Goal: Information Seeking & Learning: Find specific fact

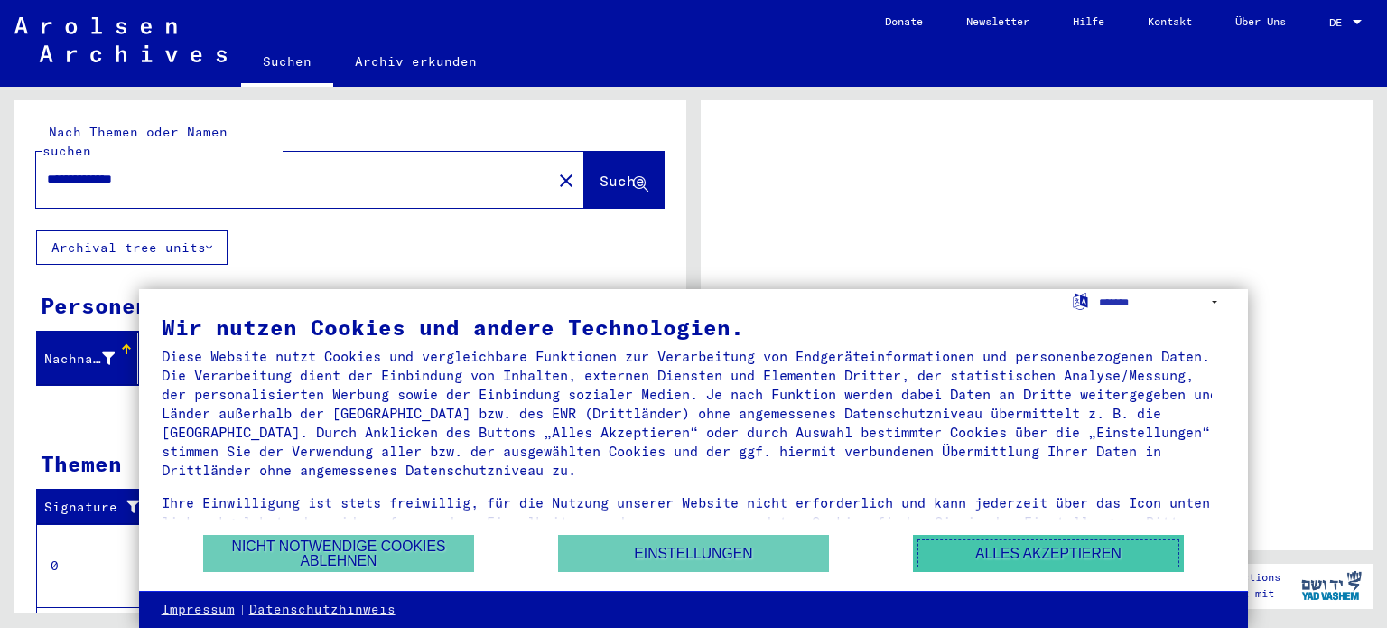
click at [1005, 556] on button "Alles akzeptieren" at bounding box center [1048, 553] width 271 height 37
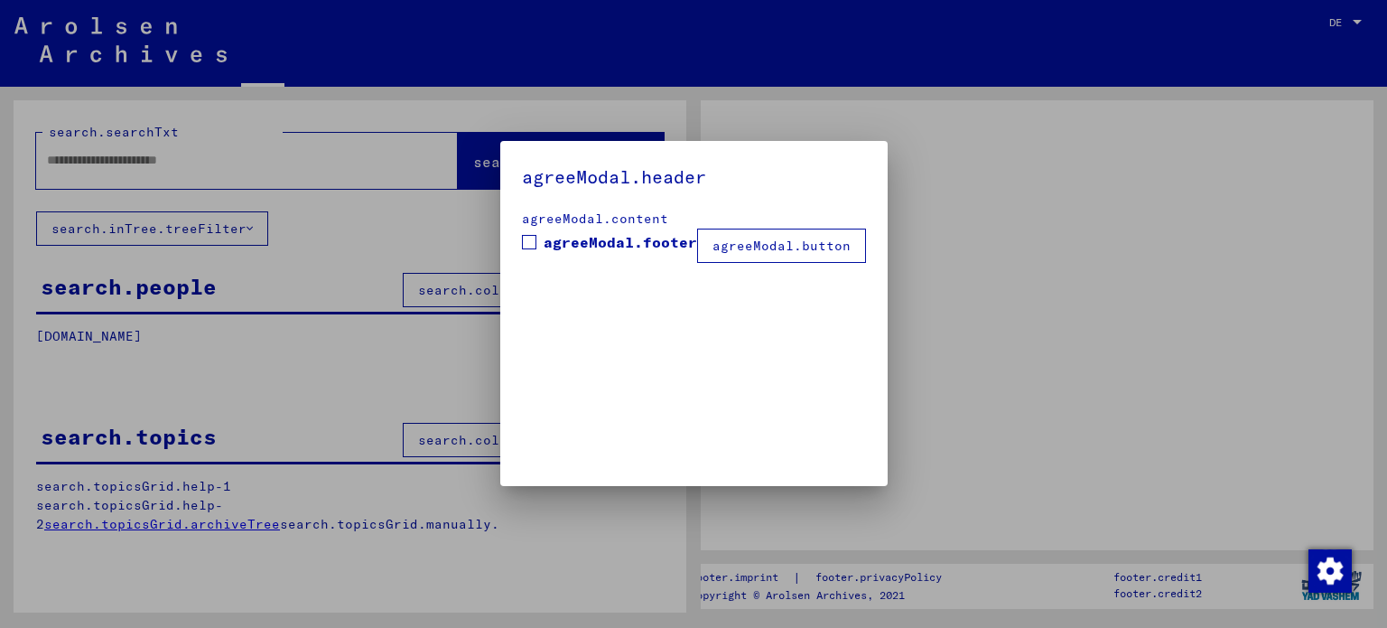
type input "**********"
click at [580, 169] on h5 "agreeModal.header" at bounding box center [694, 177] width 344 height 29
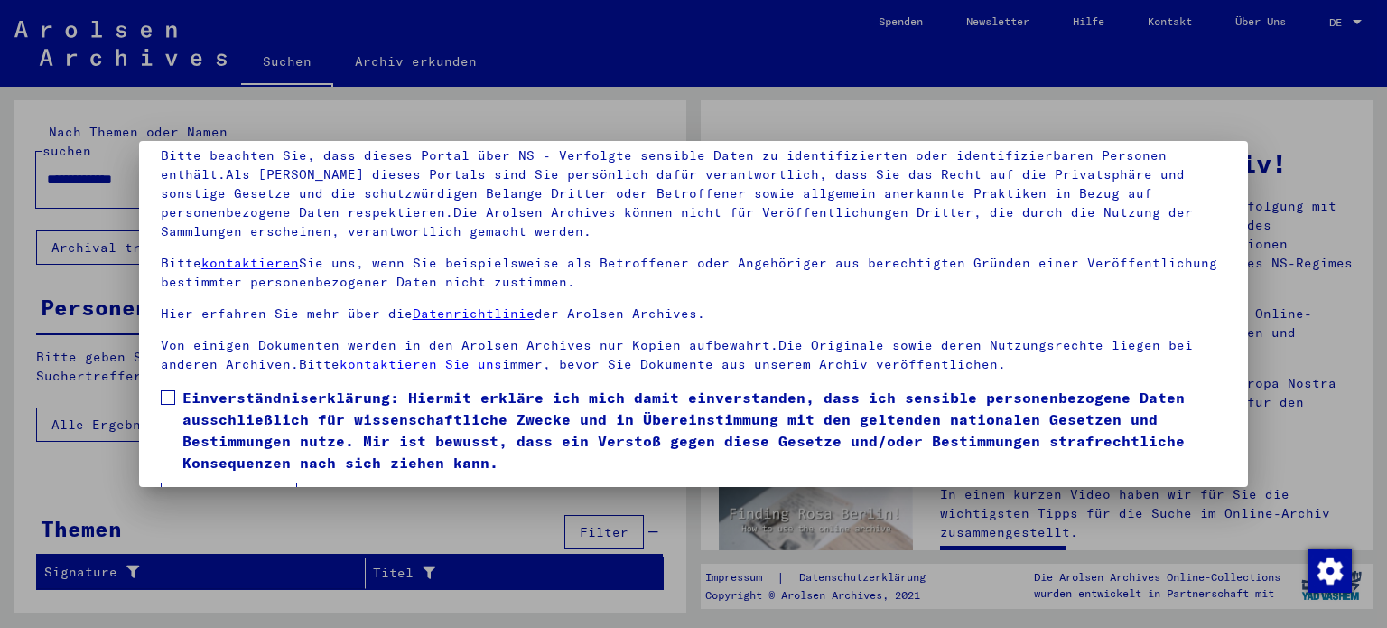
scroll to position [153, 0]
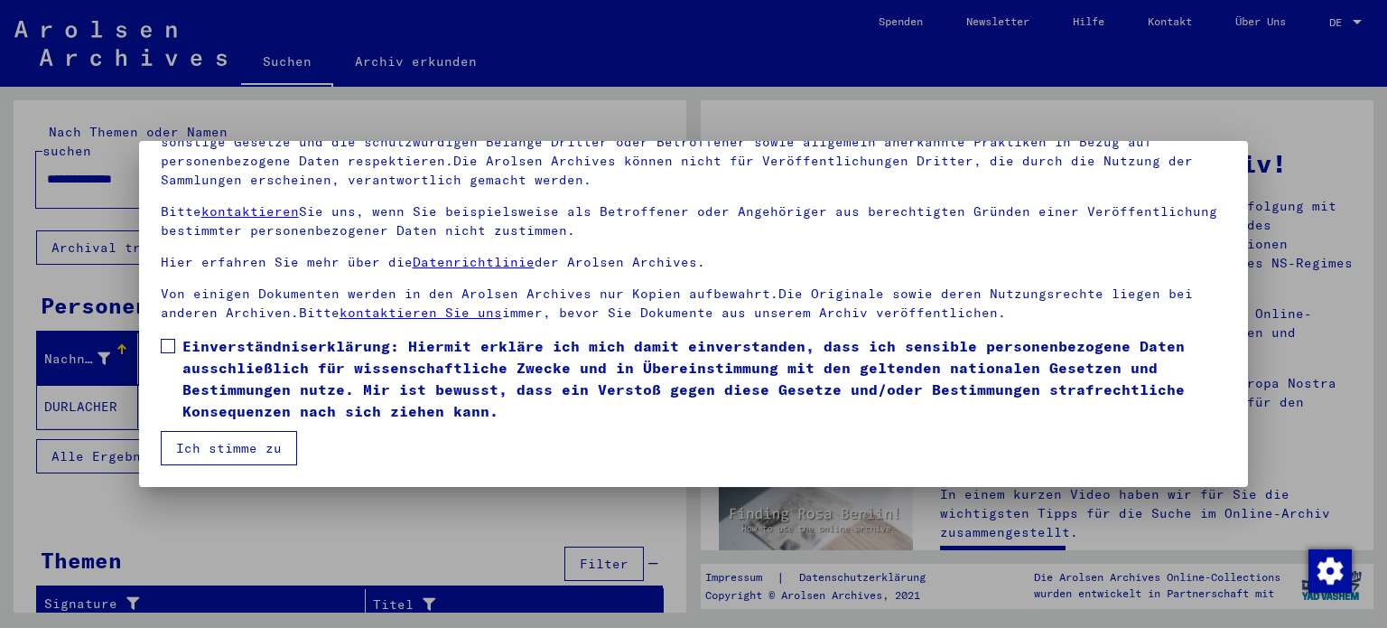
click at [168, 342] on span at bounding box center [168, 346] width 14 height 14
click at [231, 448] on button "Ich stimme zu" at bounding box center [229, 448] width 136 height 34
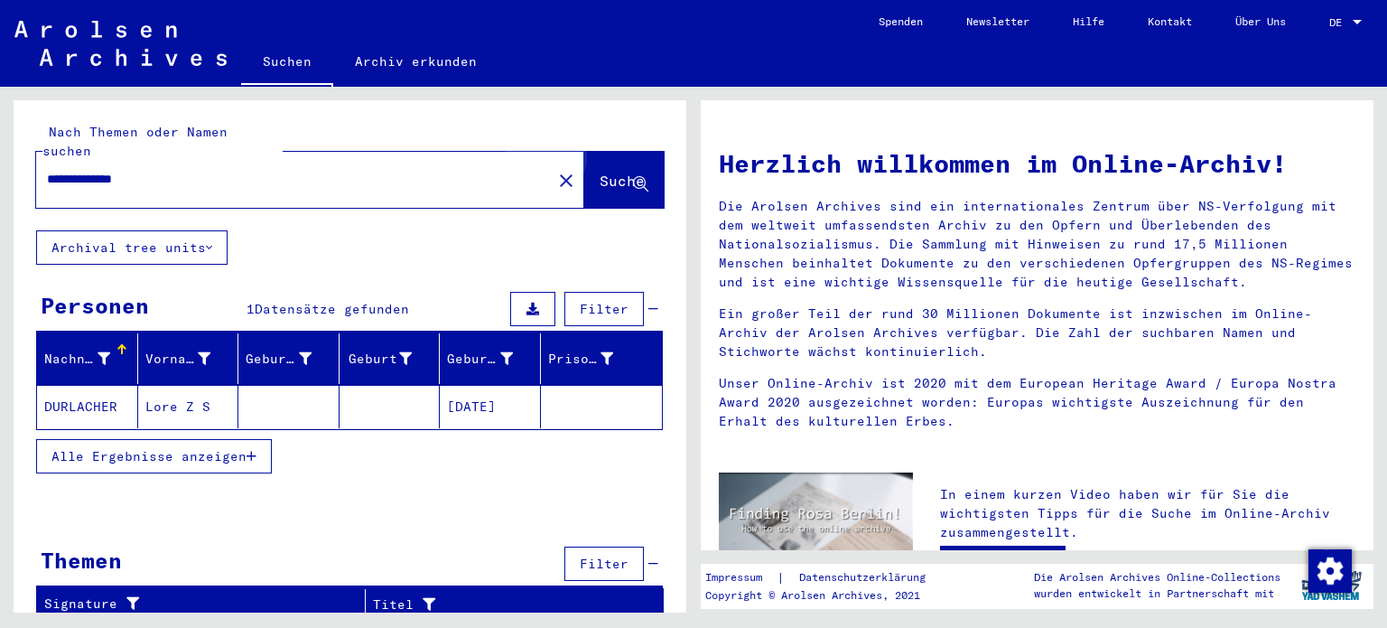
click at [610, 172] on span "Suche" at bounding box center [622, 181] width 45 height 18
click at [489, 386] on mat-cell "[DATE]" at bounding box center [490, 406] width 101 height 43
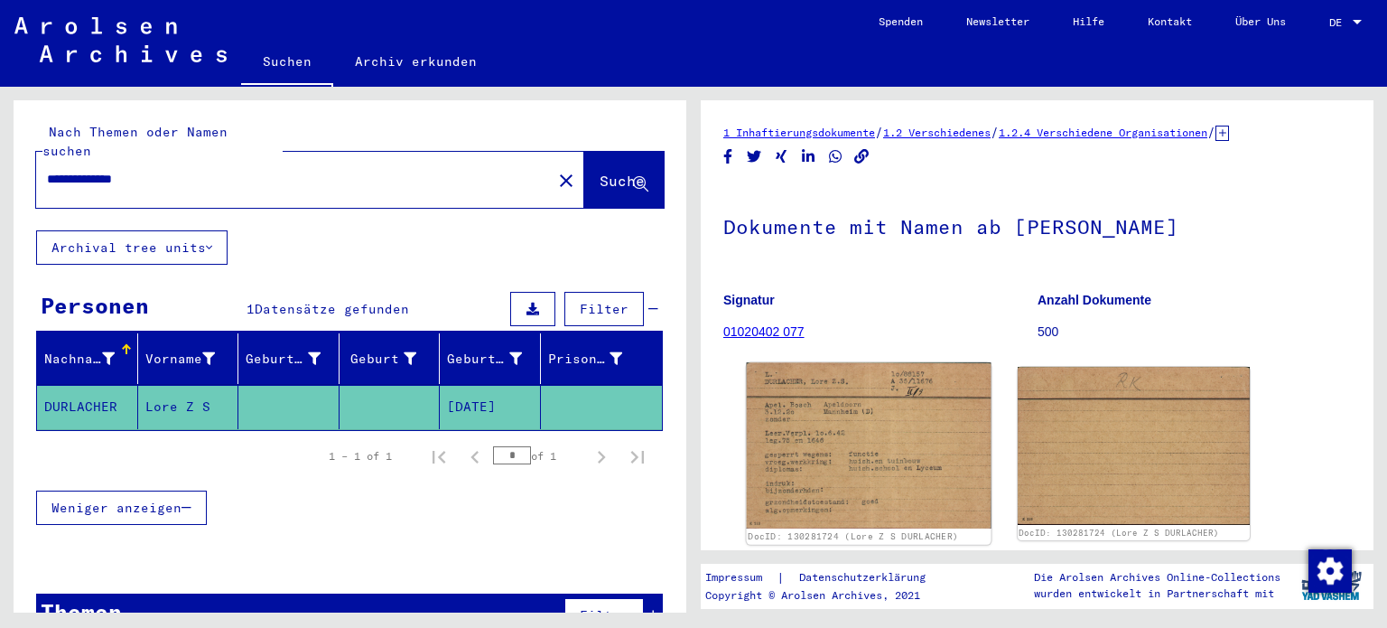
click at [821, 451] on img at bounding box center [869, 445] width 244 height 166
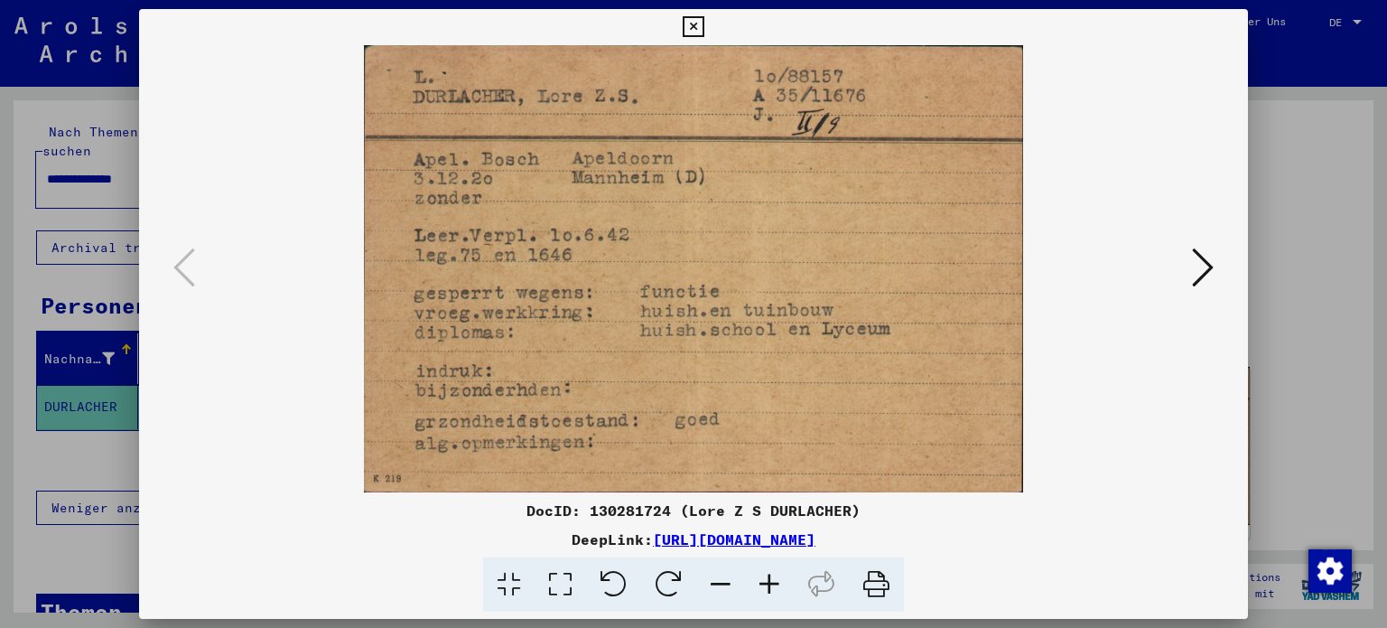
click at [694, 23] on icon at bounding box center [693, 27] width 21 height 22
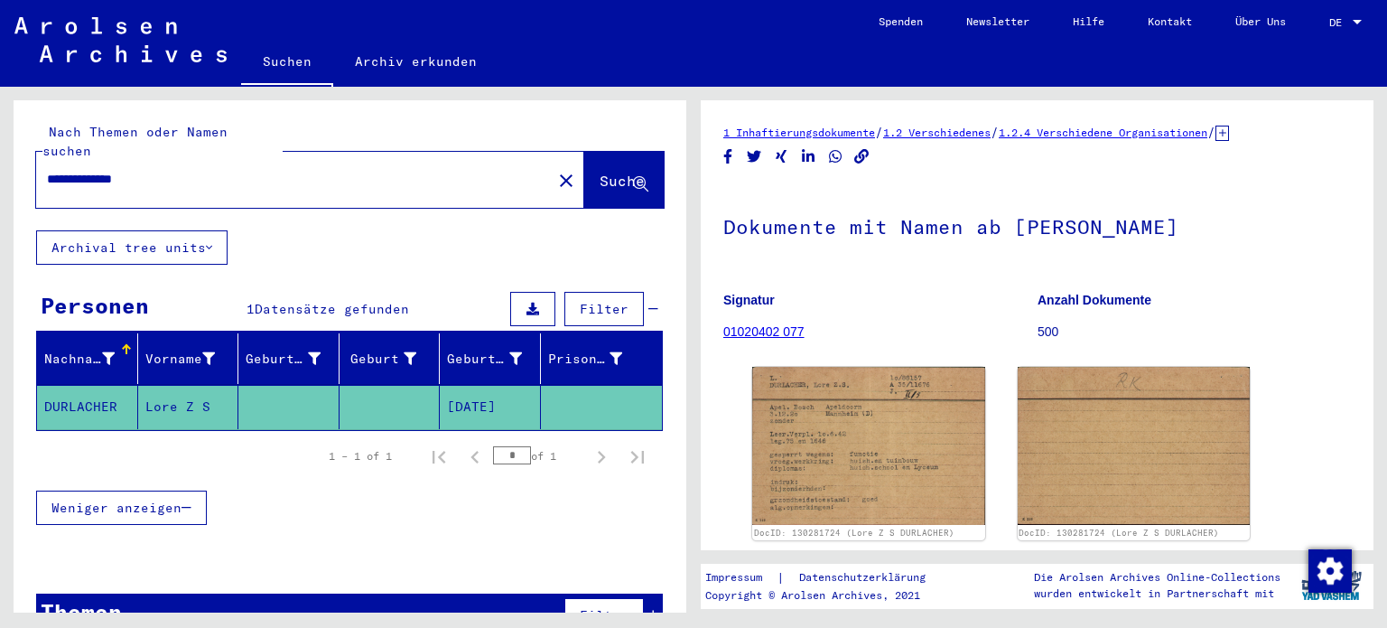
drag, startPoint x: 186, startPoint y: 161, endPoint x: 0, endPoint y: 146, distance: 186.6
click at [0, 147] on div "**********" at bounding box center [347, 350] width 694 height 526
click at [600, 172] on span "Suche" at bounding box center [622, 181] width 45 height 18
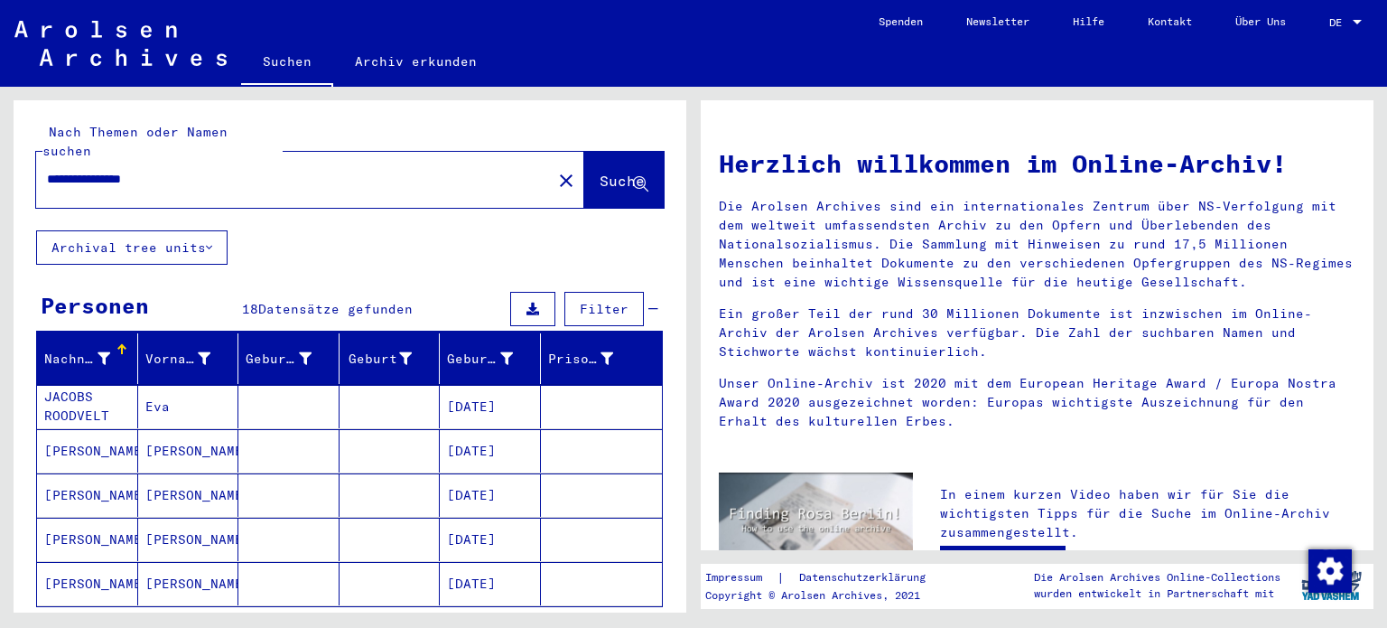
click at [238, 170] on input "**********" at bounding box center [288, 179] width 483 height 19
type input "**********"
click at [600, 172] on span "Suche" at bounding box center [622, 181] width 45 height 18
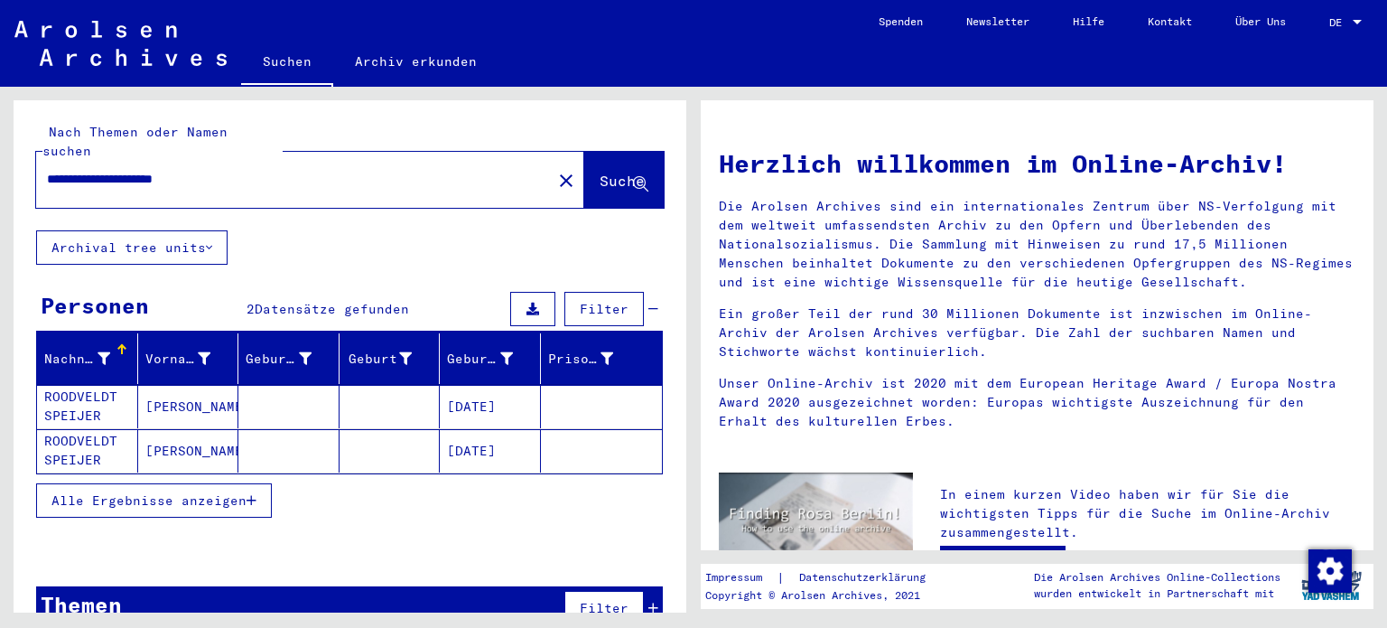
click at [65, 385] on mat-cell "ROODVELDT SPEIJER" at bounding box center [87, 406] width 101 height 43
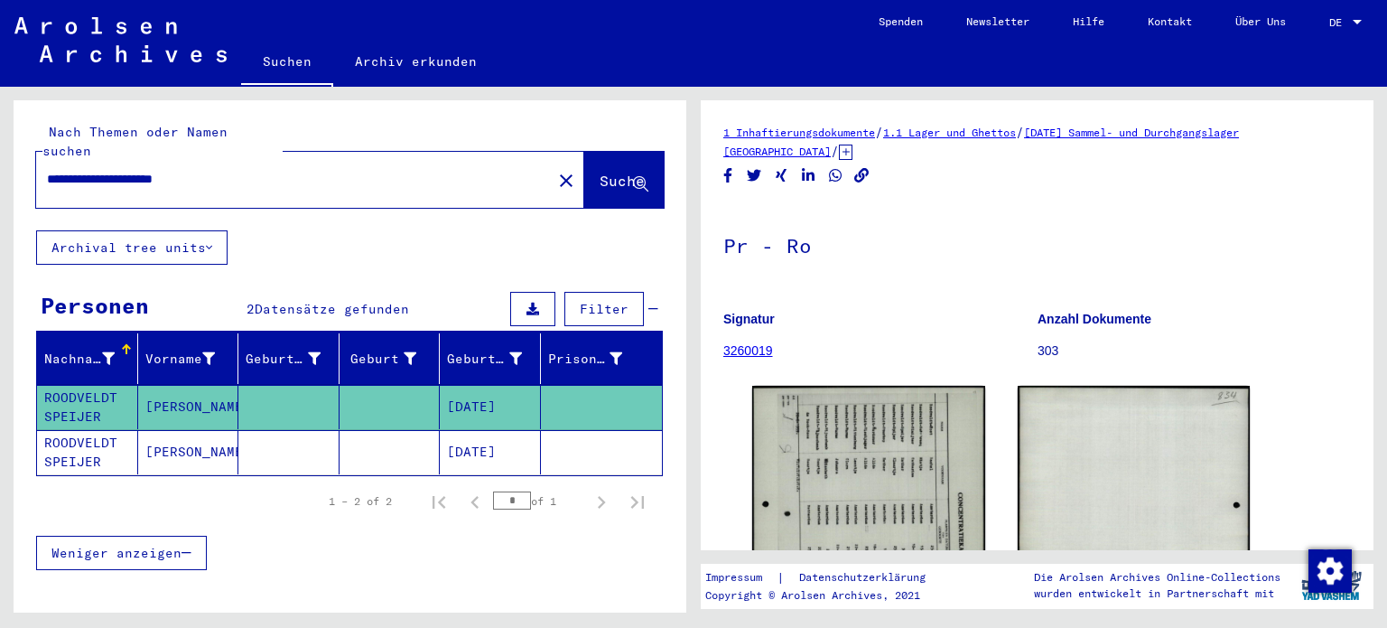
click at [78, 430] on mat-cell "ROODVELDT SPEIJER" at bounding box center [87, 452] width 101 height 44
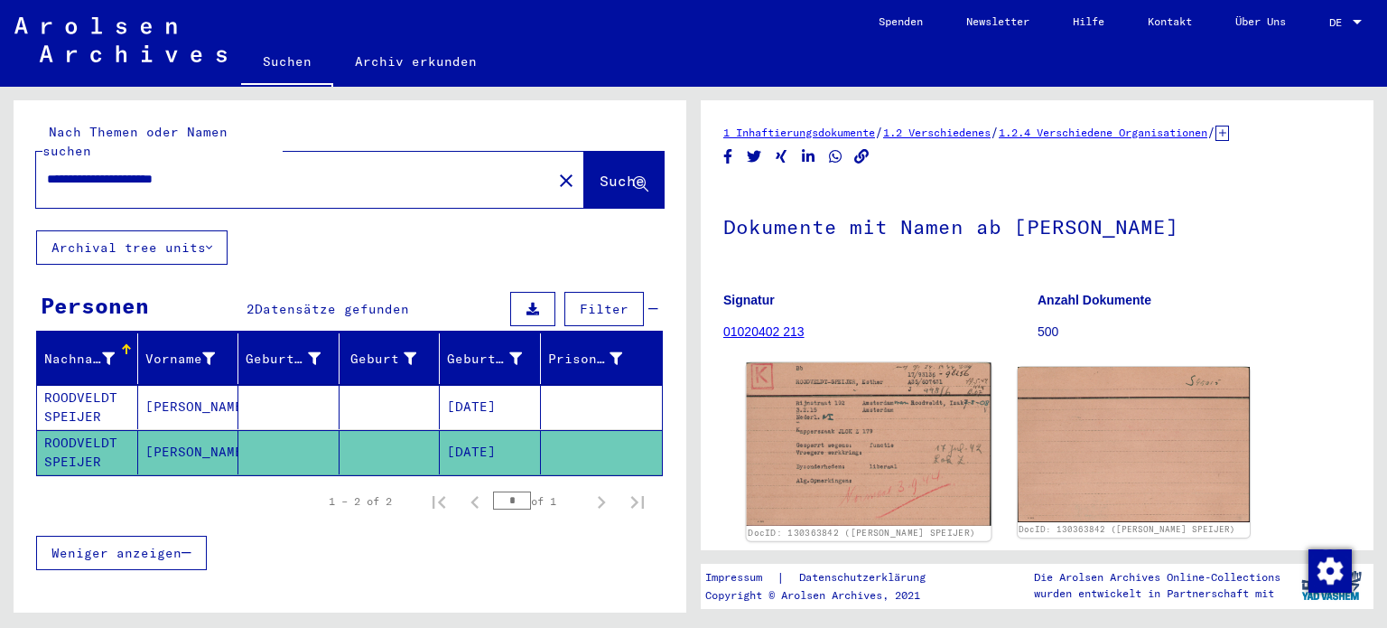
click at [827, 467] on img at bounding box center [869, 444] width 244 height 163
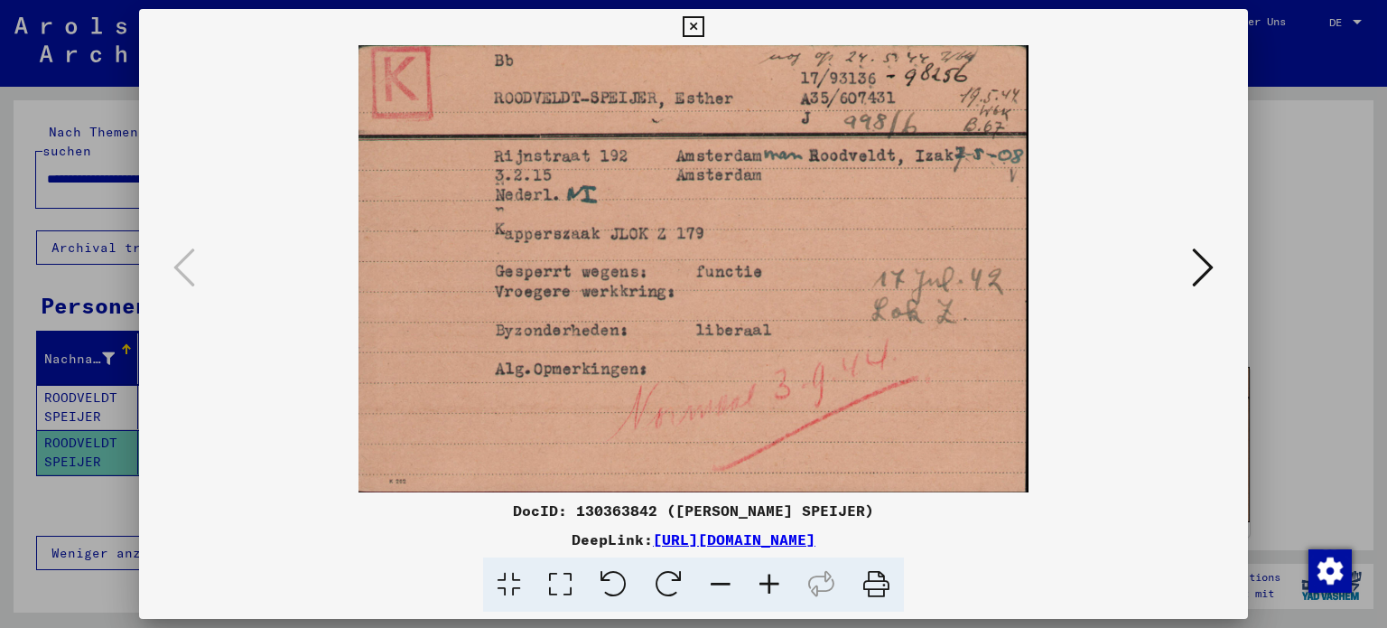
click at [1196, 265] on icon at bounding box center [1203, 267] width 22 height 43
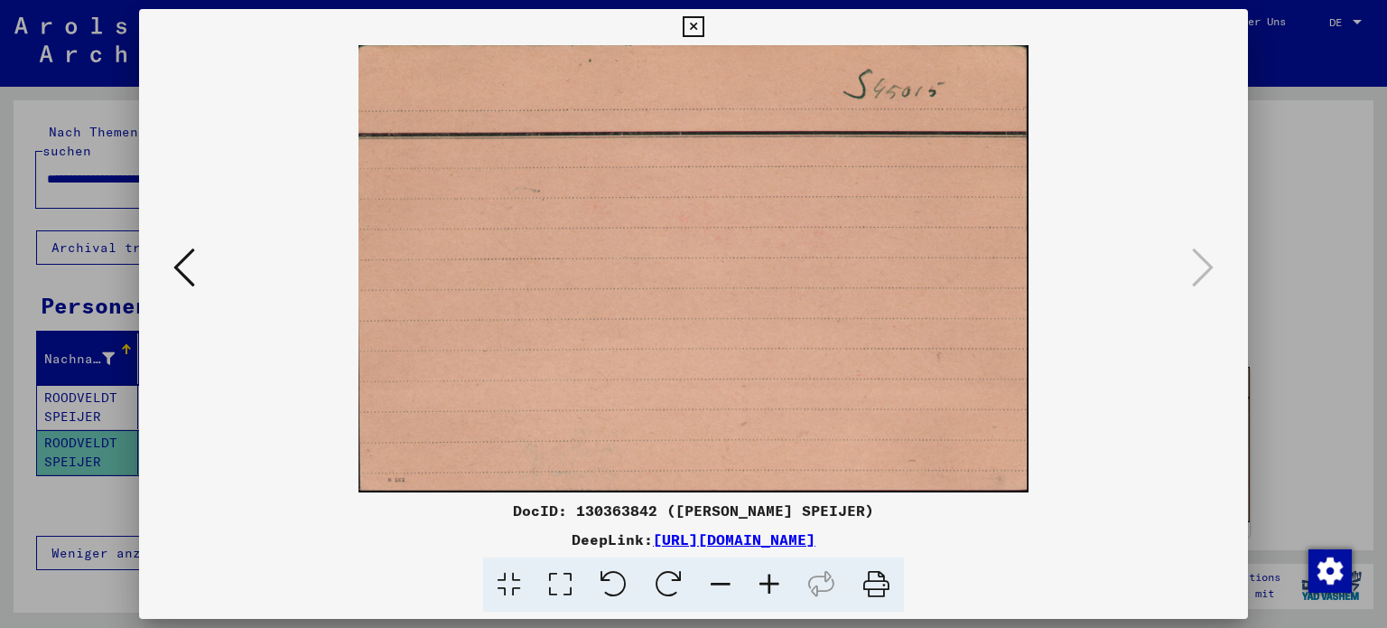
click at [694, 24] on icon at bounding box center [693, 27] width 21 height 22
